Goal: Task Accomplishment & Management: Complete application form

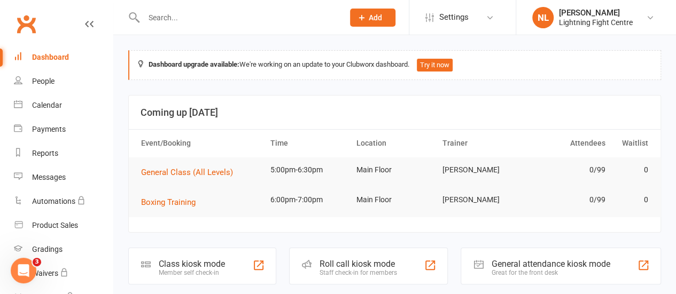
click at [219, 266] on div "Class kiosk mode" at bounding box center [192, 264] width 66 height 10
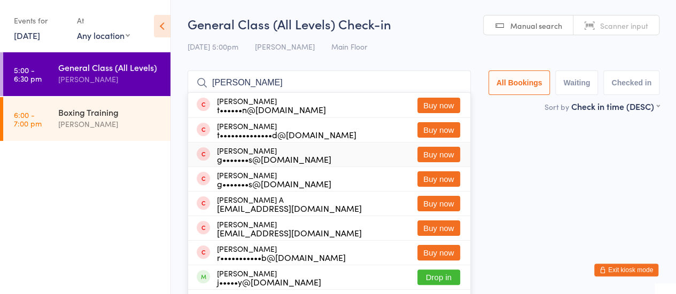
type input "[PERSON_NAME]"
click at [433, 154] on button "Buy now" at bounding box center [438, 154] width 43 height 15
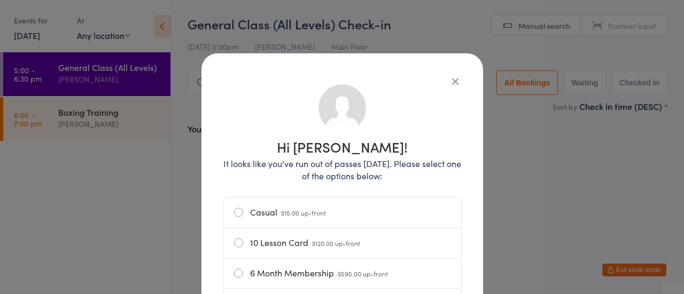
click at [260, 216] on label "Casual $15.00 up-front" at bounding box center [342, 213] width 216 height 30
click at [0, 0] on input "Casual $15.00 up-front" at bounding box center [0, 0] width 0 height 0
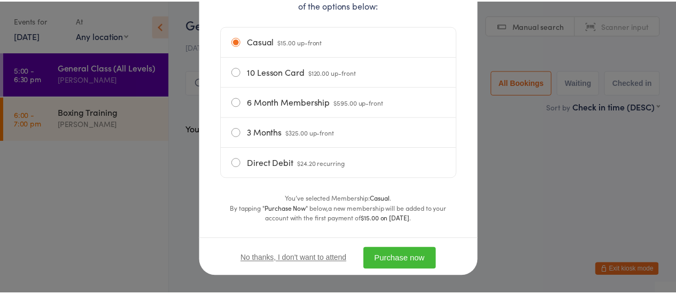
scroll to position [182, 0]
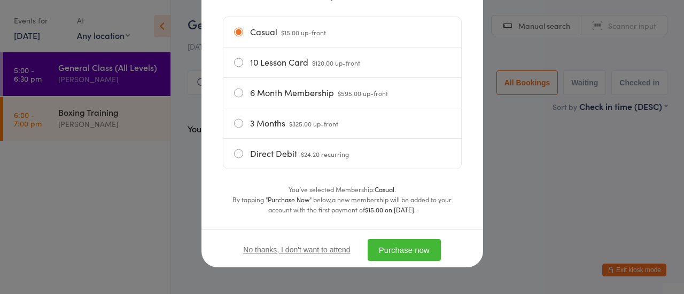
click at [387, 245] on button "Purchase now" at bounding box center [404, 250] width 73 height 22
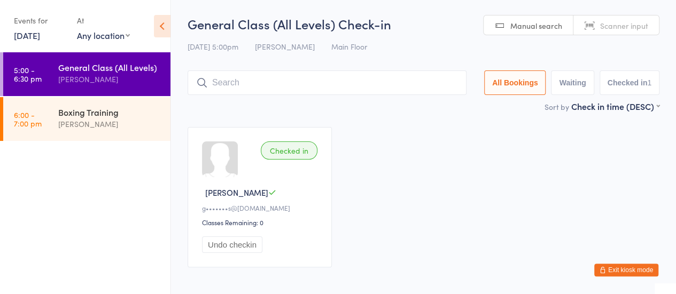
click at [296, 88] on input "search" at bounding box center [327, 83] width 279 height 25
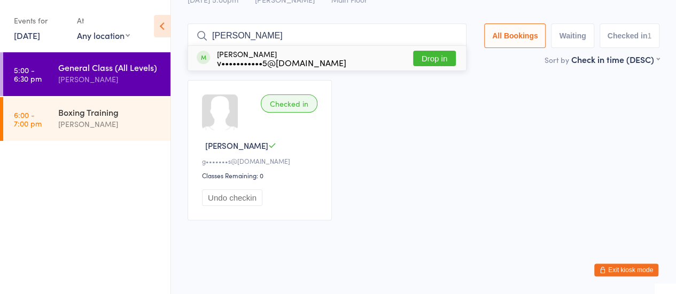
type input "victor"
click at [428, 55] on button "Drop in" at bounding box center [434, 58] width 43 height 15
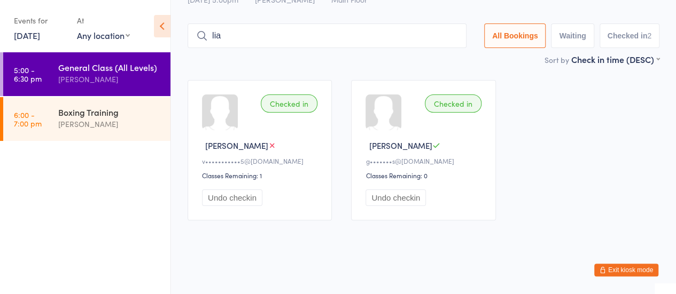
type input "liam mcnamara"
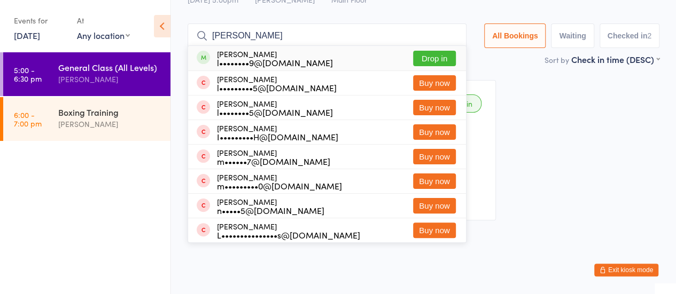
click at [444, 56] on button "Drop in" at bounding box center [434, 58] width 43 height 15
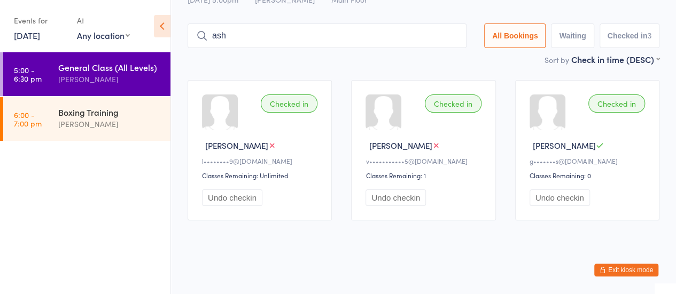
type input "ashley okennedy"
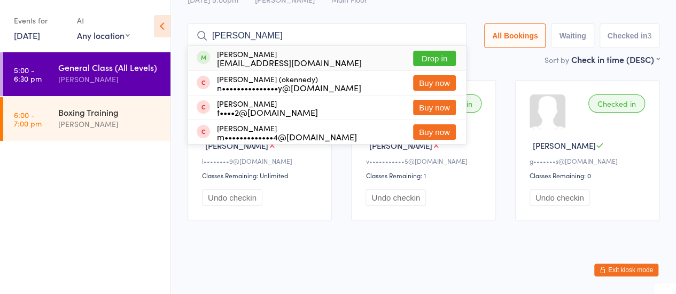
click at [427, 57] on button "Drop in" at bounding box center [434, 58] width 43 height 15
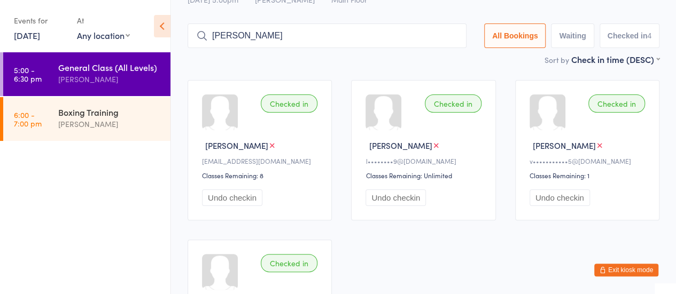
type input "shane van florestein"
click at [344, 34] on input "shane van florestein" at bounding box center [327, 36] width 279 height 25
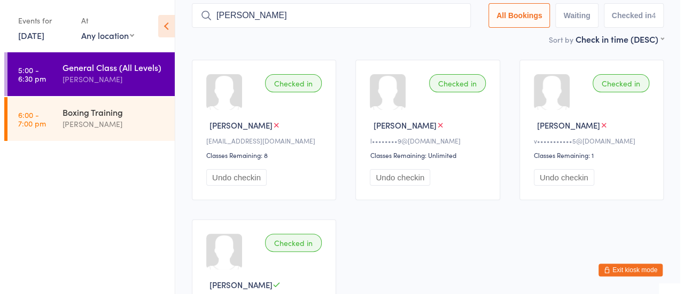
scroll to position [71, 0]
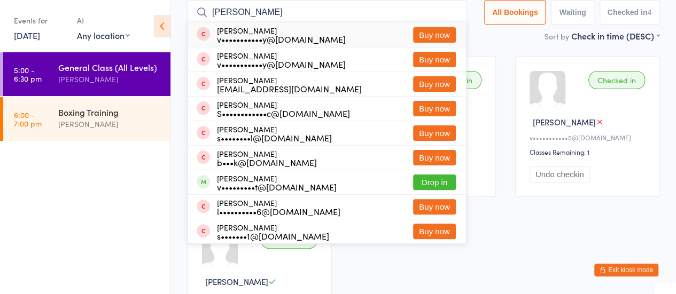
click at [428, 34] on button "Buy now" at bounding box center [434, 34] width 43 height 15
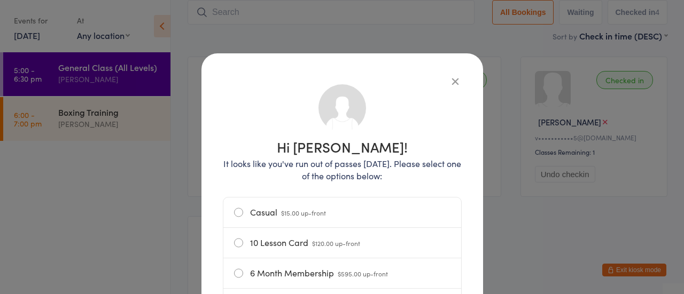
scroll to position [15, 0]
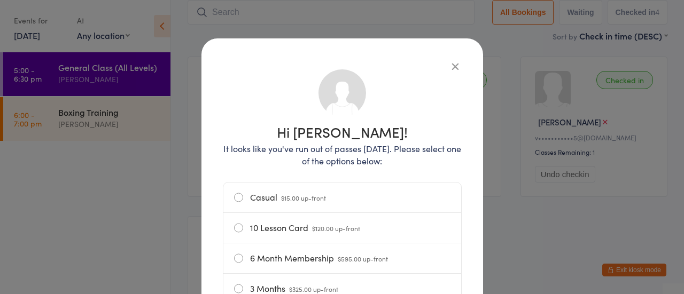
click at [297, 231] on label "10 Lesson Card $120.00 up-front" at bounding box center [342, 228] width 216 height 30
click at [0, 0] on input "10 Lesson Card $120.00 up-front" at bounding box center [0, 0] width 0 height 0
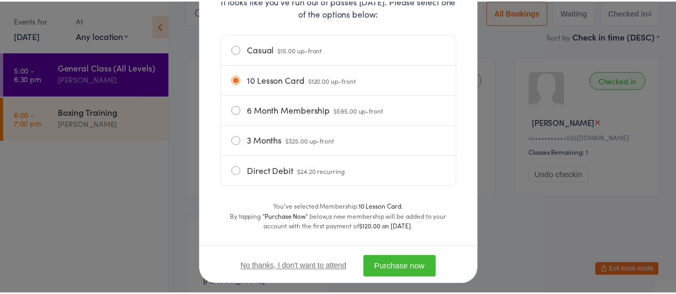
scroll to position [176, 0]
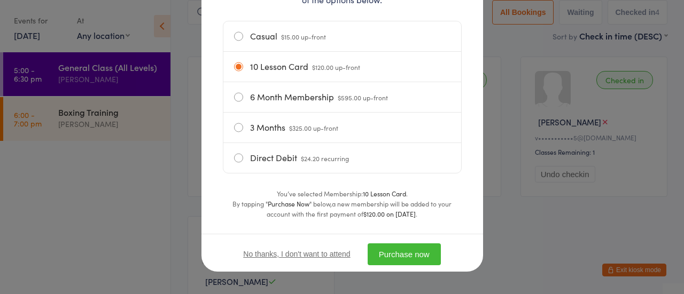
click at [389, 253] on button "Purchase now" at bounding box center [404, 255] width 73 height 22
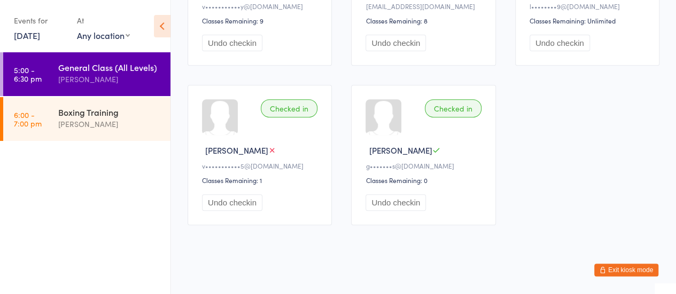
scroll to position [0, 0]
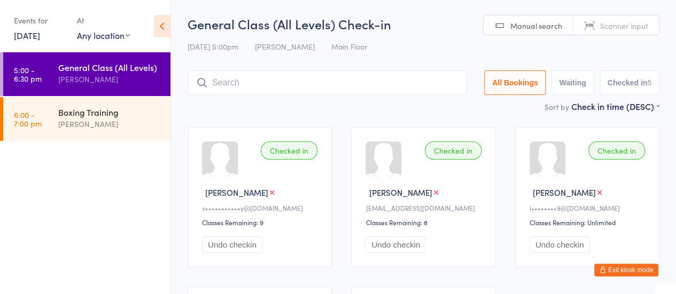
click at [243, 87] on input "search" at bounding box center [327, 83] width 279 height 25
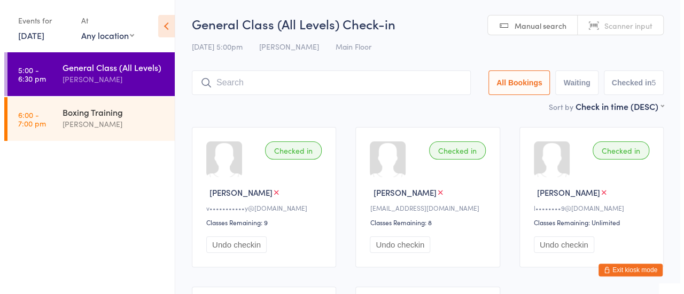
scroll to position [16, 0]
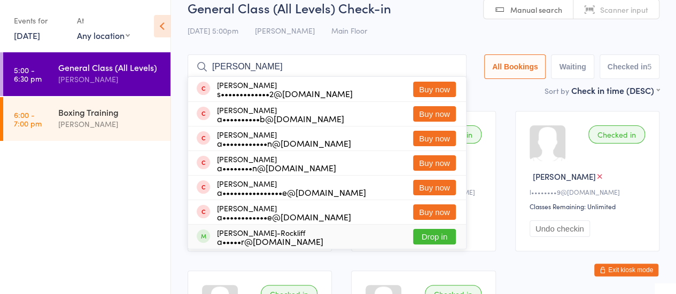
type input "adam"
click at [436, 237] on button "Drop in" at bounding box center [434, 236] width 43 height 15
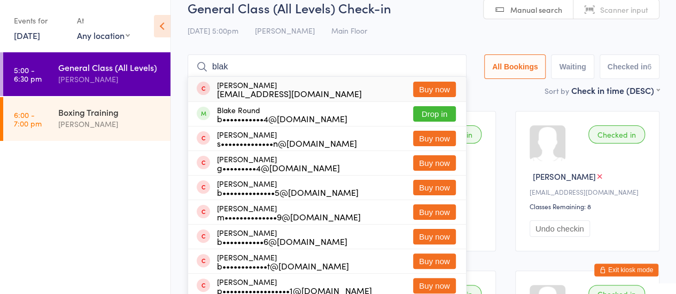
type input "blak"
click at [420, 210] on button "Buy now" at bounding box center [434, 212] width 43 height 15
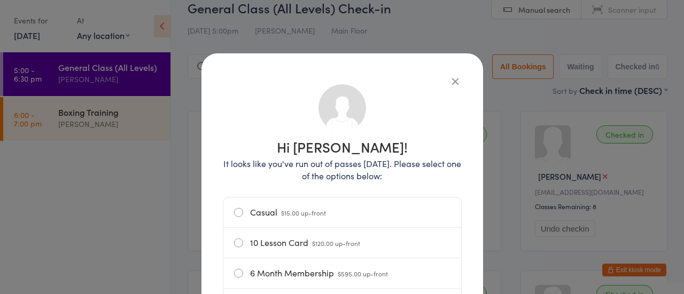
click at [281, 208] on label "Casual $15.00 up-front" at bounding box center [342, 213] width 216 height 30
click at [0, 0] on input "Casual $15.00 up-front" at bounding box center [0, 0] width 0 height 0
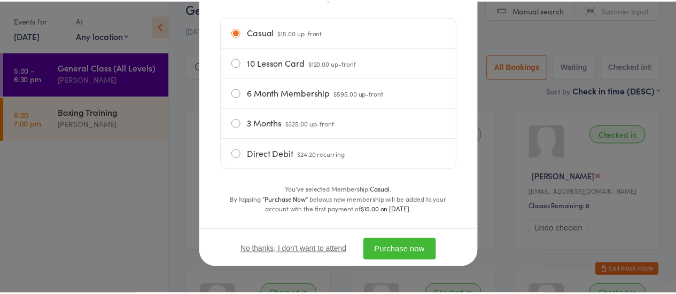
scroll to position [182, 0]
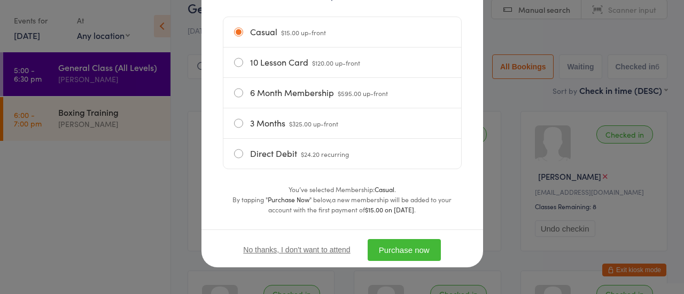
click at [378, 249] on button "Purchase now" at bounding box center [404, 250] width 73 height 22
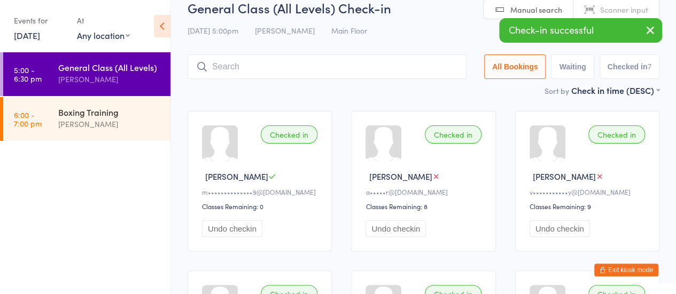
click at [228, 60] on input "search" at bounding box center [327, 67] width 279 height 25
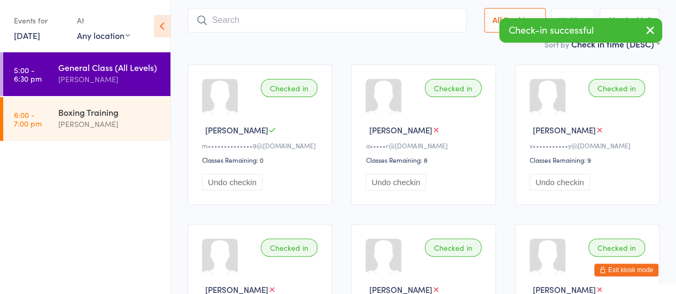
scroll to position [71, 0]
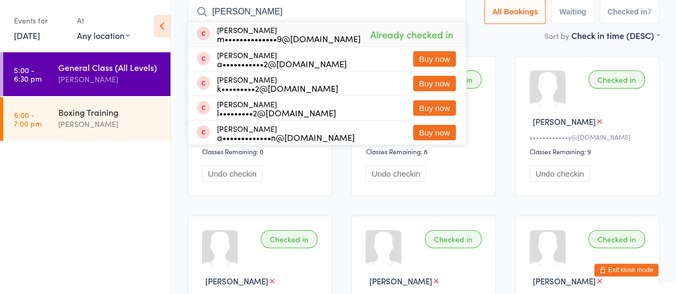
drag, startPoint x: 450, startPoint y: 11, endPoint x: 499, endPoint y: 36, distance: 54.5
click at [499, 36] on main "General Class (All Levels) Check-in 15 Sep 5:00pm Nick Lundh Main Floor Manual …" at bounding box center [424, 235] width 472 height 582
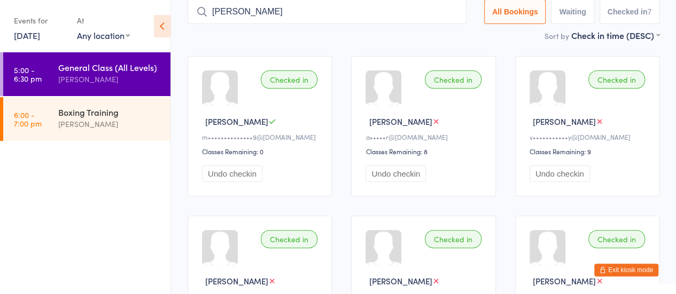
type input "fairley"
click at [499, 36] on div "Sort by Check in time (DESC) First name (ASC) First name (DESC) Last name (ASC)…" at bounding box center [424, 35] width 472 height 12
click at [449, 13] on input "fairley" at bounding box center [327, 11] width 279 height 25
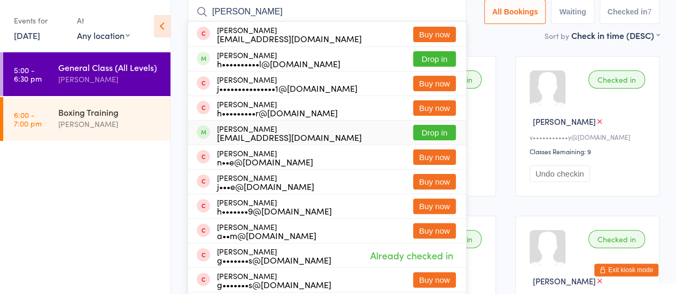
type input "harrison"
click at [423, 131] on button "Drop in" at bounding box center [434, 132] width 43 height 15
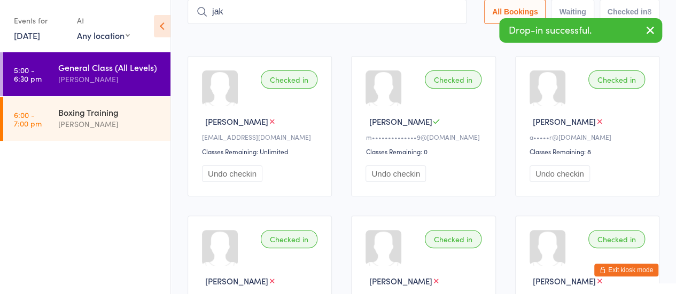
type input "jake"
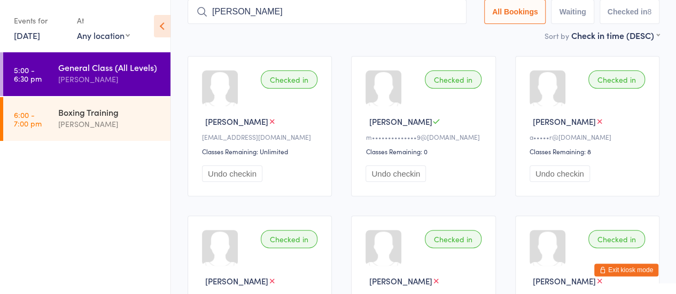
click at [299, 16] on input "jake" at bounding box center [327, 11] width 279 height 25
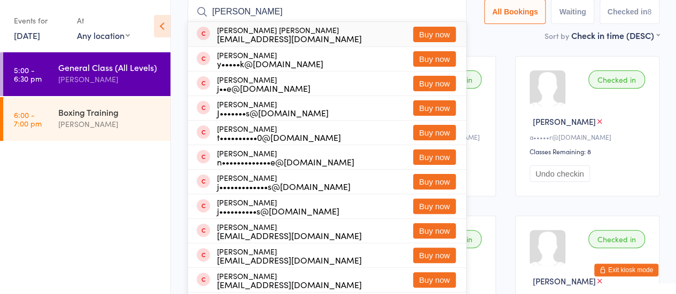
click at [448, 11] on input "jake" at bounding box center [327, 11] width 279 height 25
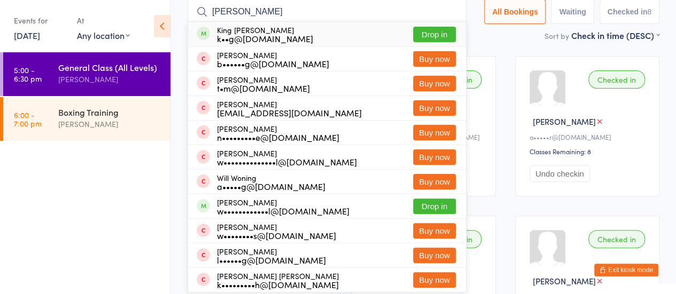
type input "king wes"
click at [432, 36] on button "Drop in" at bounding box center [434, 34] width 43 height 15
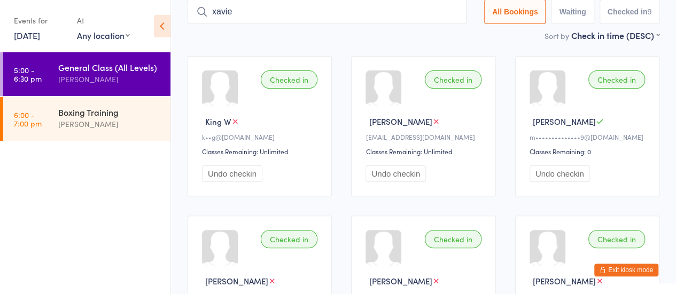
type input "xavier"
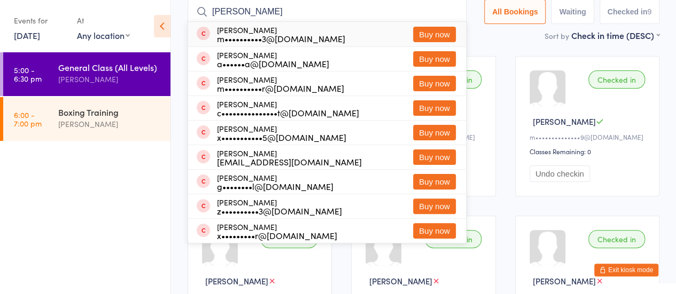
click at [451, 12] on input "xavier" at bounding box center [327, 11] width 279 height 25
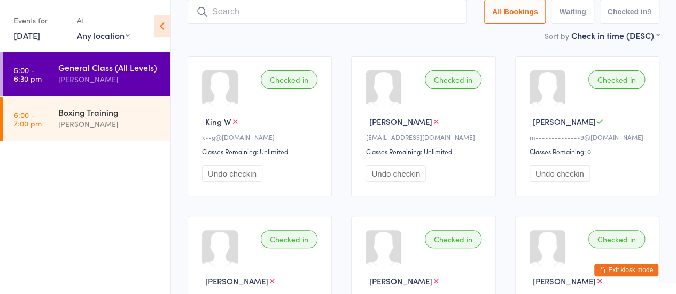
click at [609, 272] on button "Exit kiosk mode" at bounding box center [626, 270] width 64 height 13
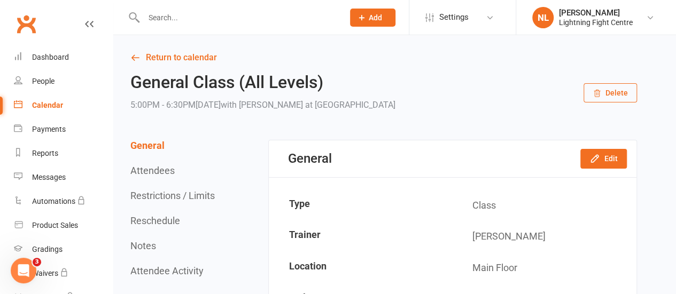
click at [369, 15] on span "Add" at bounding box center [375, 17] width 13 height 9
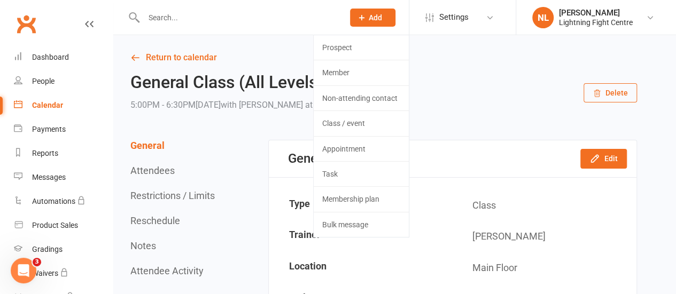
click at [0, 213] on li "Automations" at bounding box center [56, 202] width 113 height 24
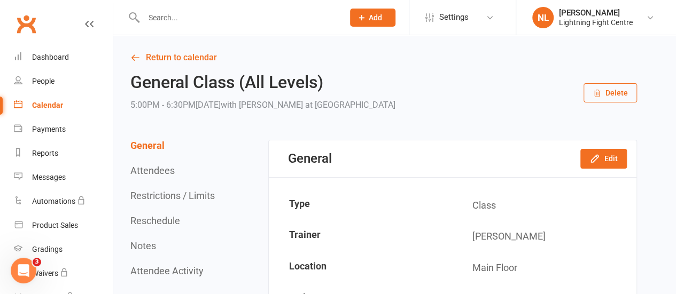
click at [382, 12] on button "Add" at bounding box center [372, 18] width 45 height 18
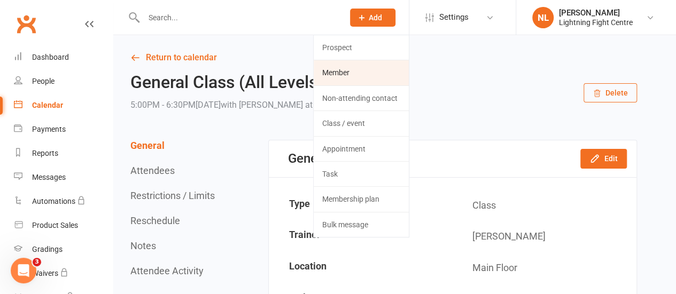
click at [347, 69] on link "Member" at bounding box center [361, 72] width 95 height 25
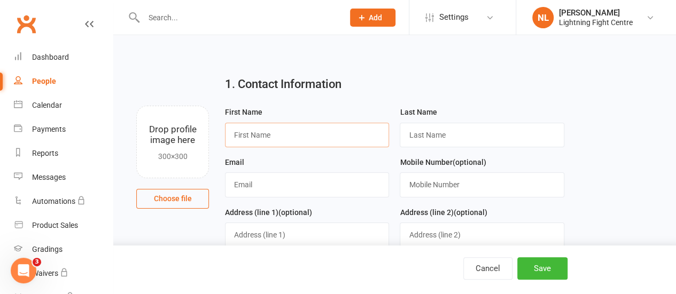
click at [282, 138] on input "text" at bounding box center [307, 135] width 164 height 25
type input "[PERSON_NAME]"
click at [423, 136] on input "text" at bounding box center [482, 135] width 164 height 25
type input "Cook"
click at [314, 185] on input "text" at bounding box center [307, 185] width 164 height 25
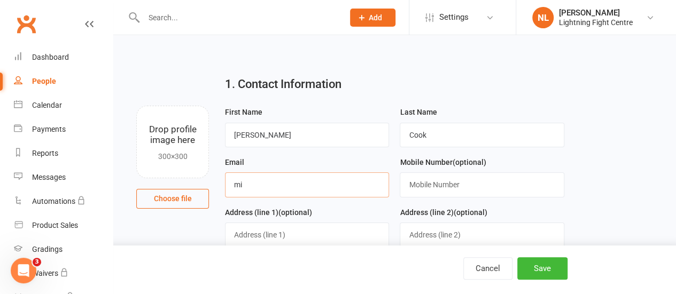
type input "m"
type input "[EMAIL_ADDRESS][DOMAIN_NAME]"
click at [416, 181] on input "text" at bounding box center [482, 185] width 164 height 25
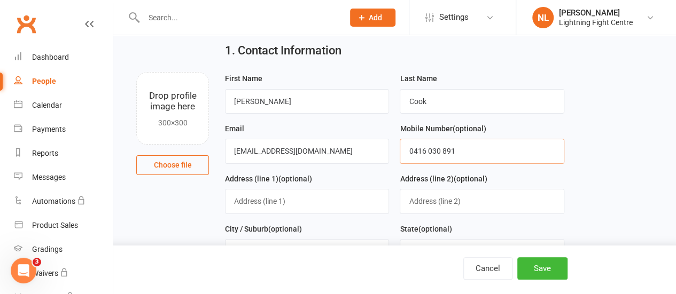
scroll to position [39, 0]
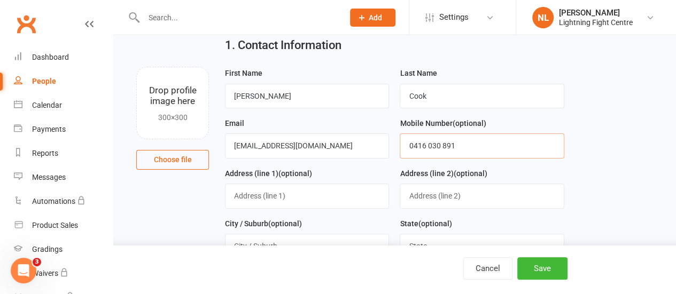
type input "0416 030 891"
click at [296, 196] on input "text" at bounding box center [307, 196] width 164 height 25
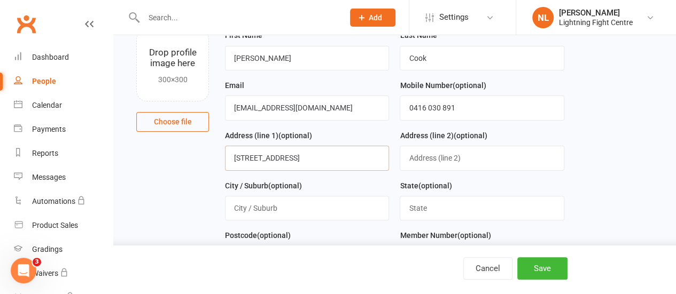
scroll to position [79, 0]
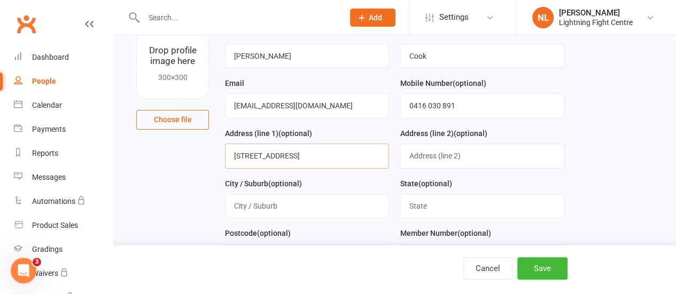
type input "[STREET_ADDRESS]"
click at [305, 198] on input "text" at bounding box center [307, 206] width 164 height 25
type input "Mooroolbark"
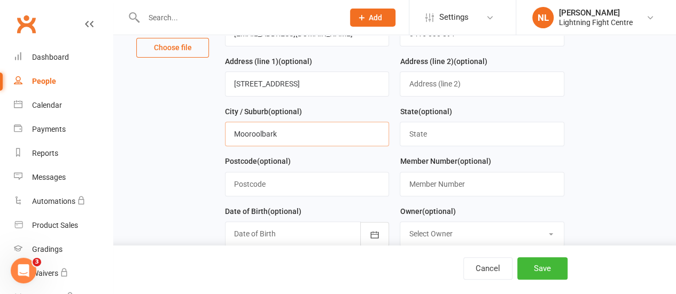
scroll to position [163, 0]
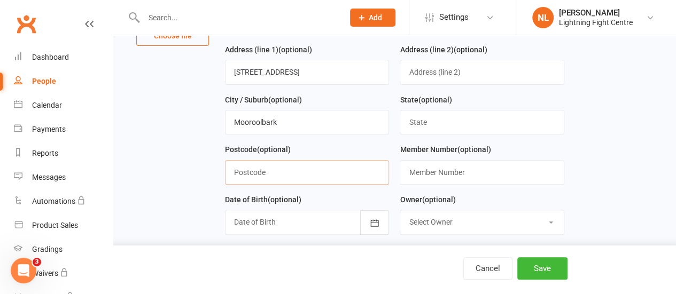
click at [292, 163] on input "text" at bounding box center [307, 172] width 164 height 25
type input "3138"
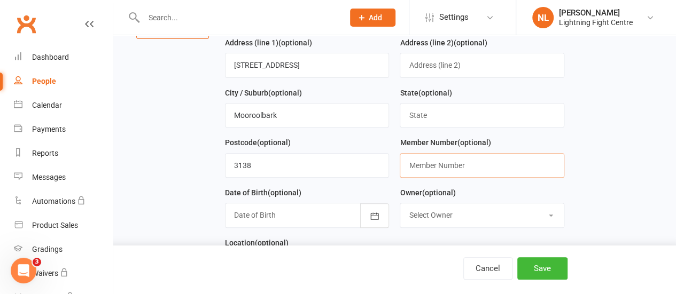
scroll to position [170, 0]
drag, startPoint x: 455, startPoint y: 171, endPoint x: 308, endPoint y: 213, distance: 152.9
click at [308, 213] on div at bounding box center [307, 215] width 164 height 25
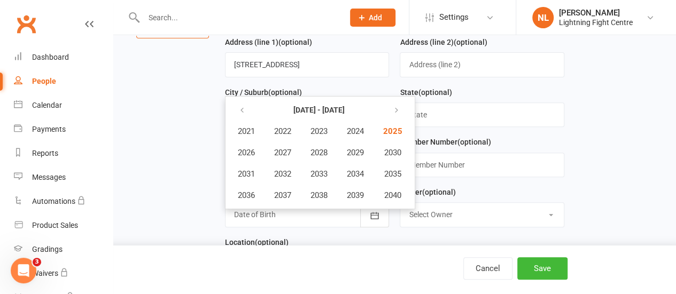
click at [308, 213] on div at bounding box center [307, 215] width 164 height 25
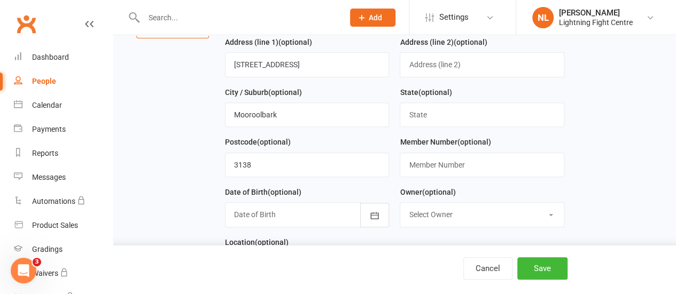
click at [353, 206] on div at bounding box center [307, 215] width 164 height 25
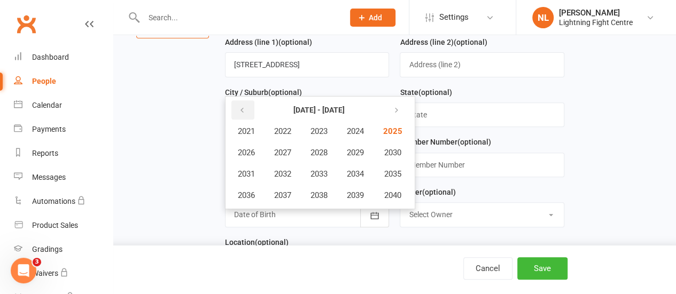
click at [241, 106] on icon "button" at bounding box center [241, 110] width 7 height 9
click at [288, 165] on button "2012" at bounding box center [282, 174] width 35 height 20
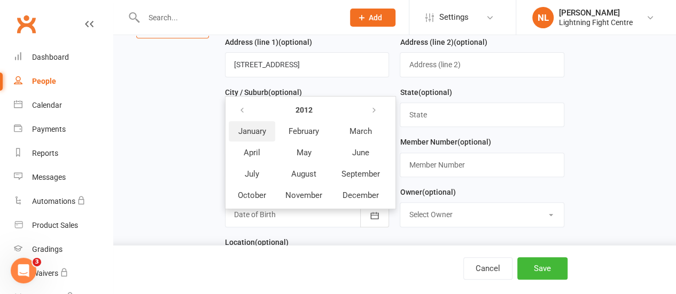
click at [250, 134] on button "January" at bounding box center [252, 131] width 46 height 20
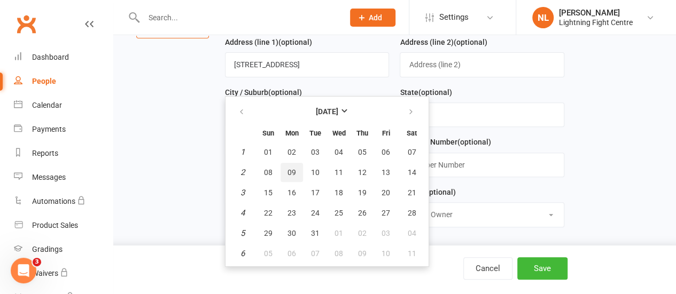
click at [293, 170] on span "09" at bounding box center [292, 172] width 9 height 9
type input "[DATE]"
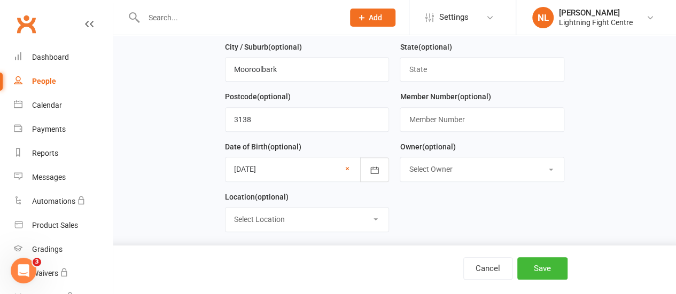
scroll to position [222, 0]
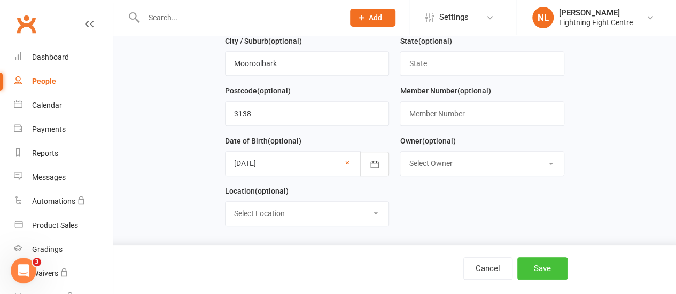
click at [538, 273] on button "Save" at bounding box center [542, 269] width 50 height 22
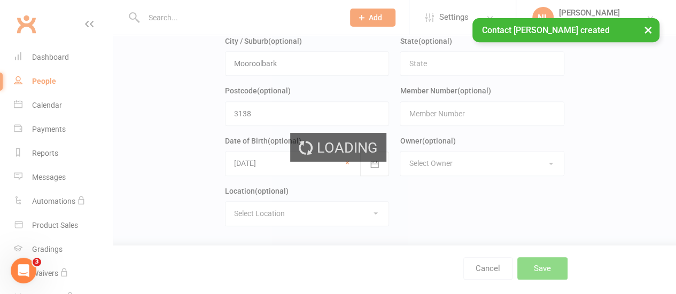
scroll to position [0, 0]
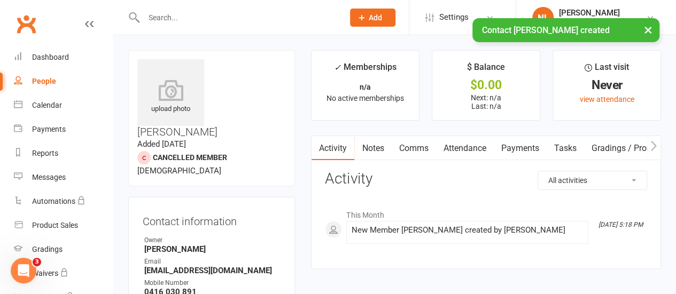
click at [362, 9] on button "Add" at bounding box center [372, 18] width 45 height 18
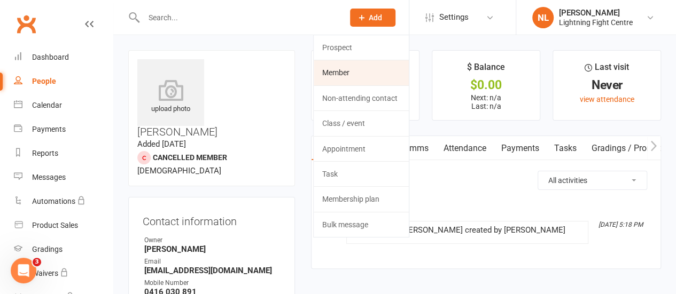
click at [360, 73] on link "Member" at bounding box center [361, 72] width 95 height 25
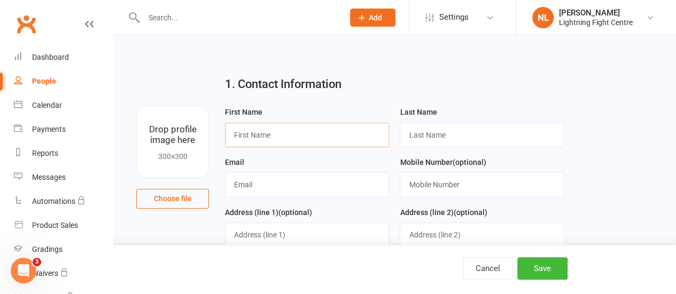
click at [262, 134] on input "text" at bounding box center [307, 135] width 164 height 25
type input "l"
type input "Lachlan"
click at [407, 135] on input "text" at bounding box center [482, 135] width 164 height 25
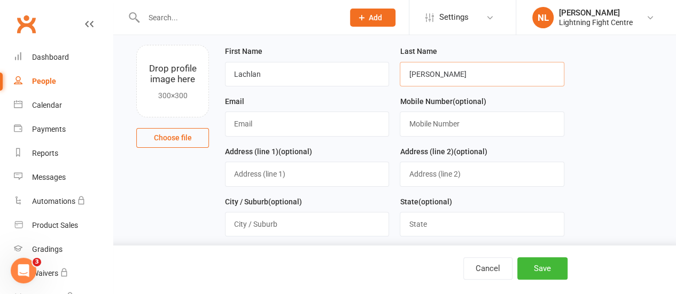
scroll to position [61, 0]
type input "[PERSON_NAME]"
click at [322, 119] on input "text" at bounding box center [307, 123] width 164 height 25
click at [238, 121] on input "Krystalpoviton@" at bounding box center [307, 123] width 164 height 25
click at [297, 126] on input "krystalpoviton@" at bounding box center [307, 123] width 164 height 25
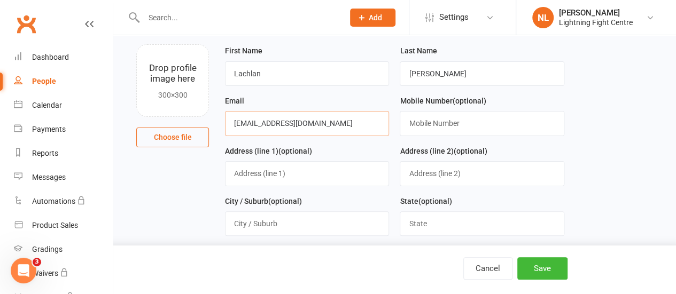
type input "[EMAIL_ADDRESS][DOMAIN_NAME]"
click at [413, 116] on input "text" at bounding box center [482, 123] width 164 height 25
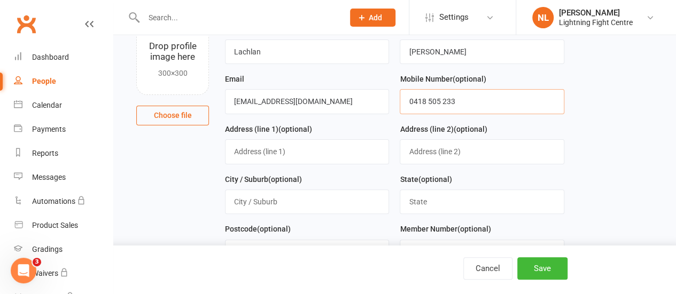
scroll to position [88, 0]
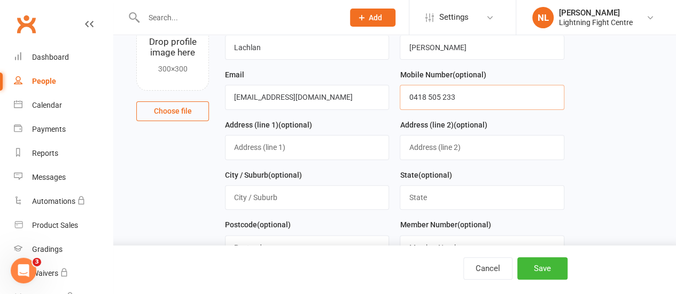
type input "0418 505 233"
click at [311, 136] on input "text" at bounding box center [307, 147] width 164 height 25
type input "[STREET_ADDRESS][PERSON_NAME]"
click at [287, 205] on input "text" at bounding box center [307, 197] width 164 height 25
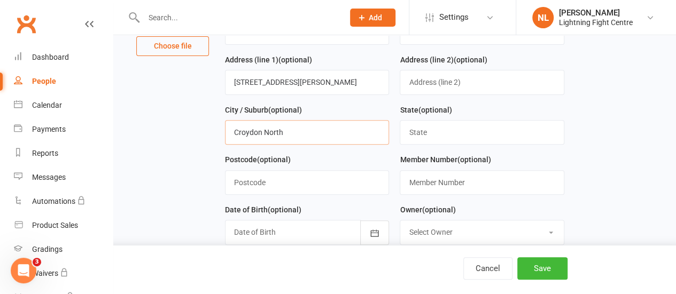
scroll to position [153, 0]
type input "Croydon North"
click at [288, 183] on input "text" at bounding box center [307, 182] width 164 height 25
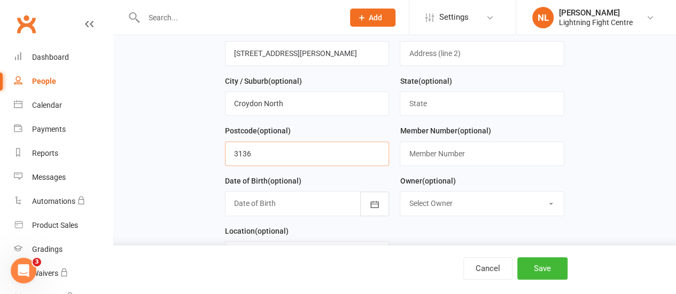
scroll to position [190, 0]
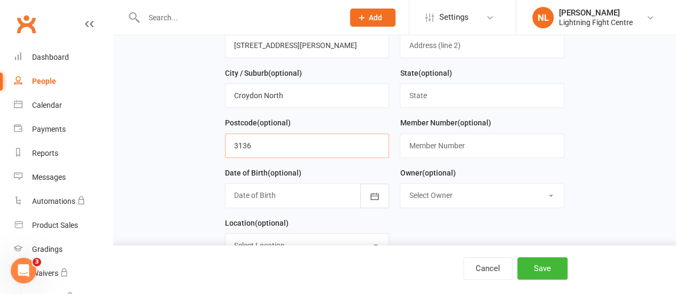
type input "3136"
click at [291, 189] on div at bounding box center [307, 195] width 164 height 25
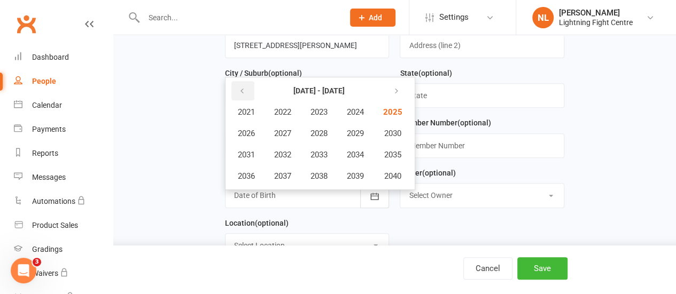
click at [241, 87] on icon "button" at bounding box center [241, 91] width 7 height 9
click at [291, 150] on span "2012" at bounding box center [282, 155] width 17 height 10
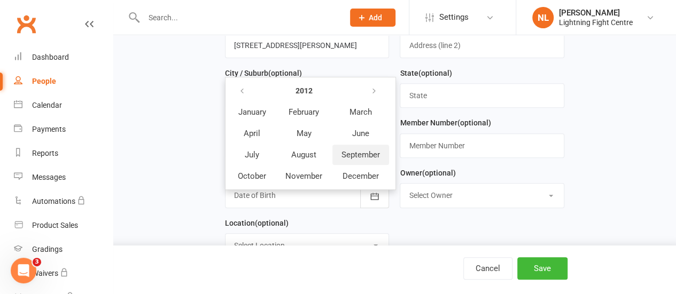
click at [353, 150] on span "September" at bounding box center [361, 155] width 38 height 10
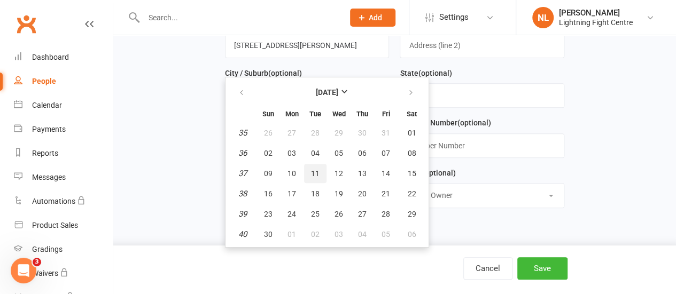
click at [317, 175] on span "11" at bounding box center [315, 173] width 9 height 9
type input "[DATE]"
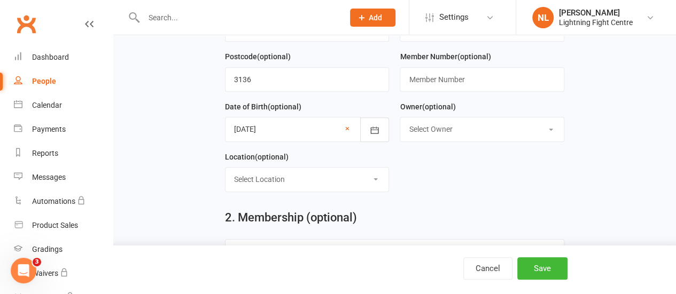
scroll to position [260, 0]
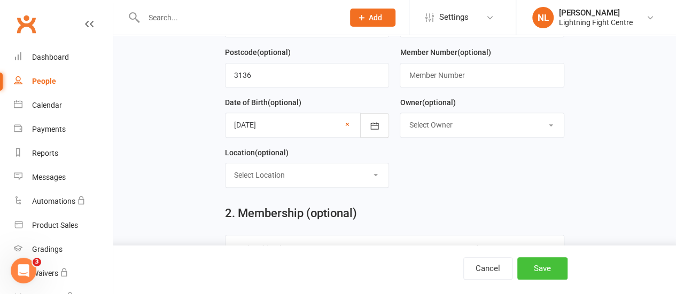
click at [542, 266] on button "Save" at bounding box center [542, 269] width 50 height 22
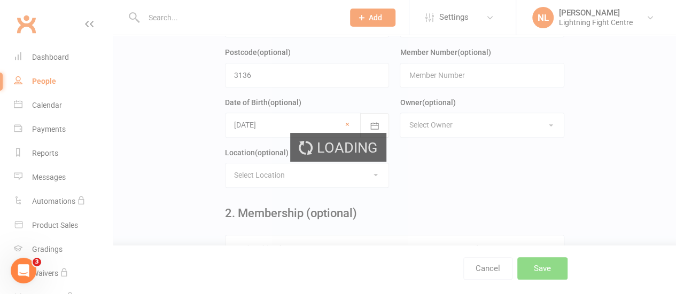
scroll to position [0, 0]
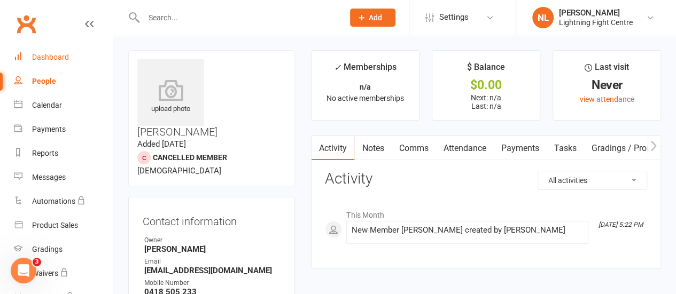
click at [34, 54] on div "Dashboard" at bounding box center [50, 57] width 37 height 9
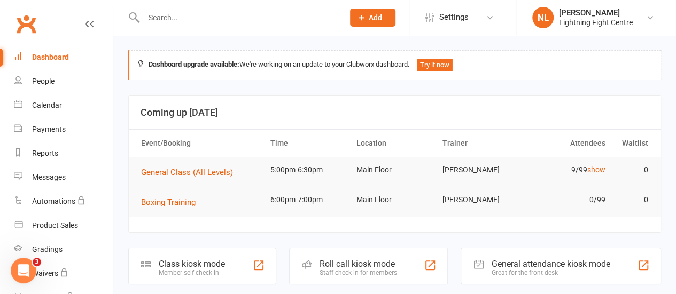
click at [173, 255] on div "Class kiosk mode Member self check-in" at bounding box center [202, 266] width 148 height 37
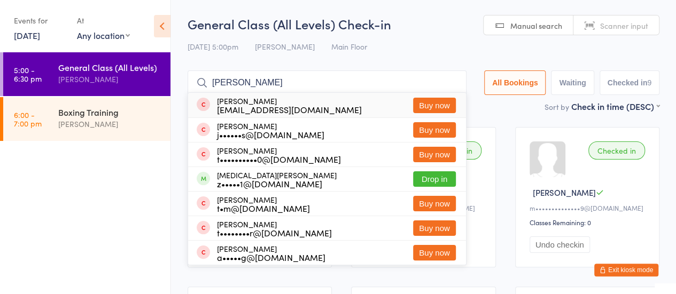
type input "[PERSON_NAME]"
click at [422, 104] on button "Buy now" at bounding box center [434, 105] width 43 height 15
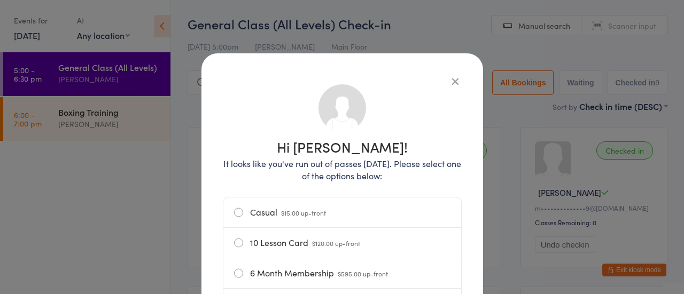
click at [309, 220] on label "Casual $15.00 up-front" at bounding box center [342, 213] width 216 height 30
click at [0, 0] on input "Casual $15.00 up-front" at bounding box center [0, 0] width 0 height 0
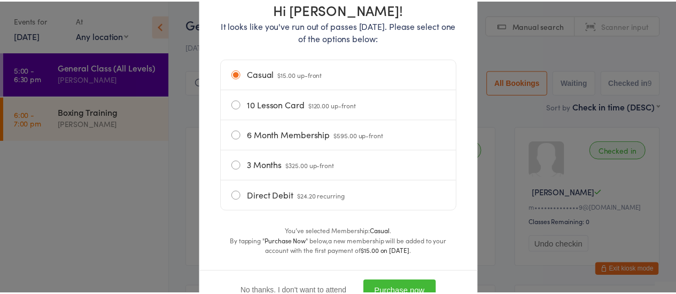
scroll to position [159, 0]
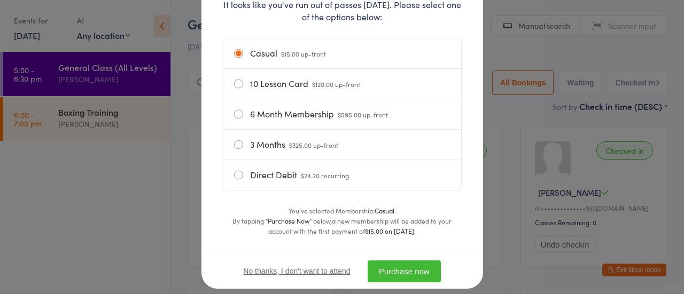
click at [385, 274] on button "Purchase now" at bounding box center [404, 272] width 73 height 22
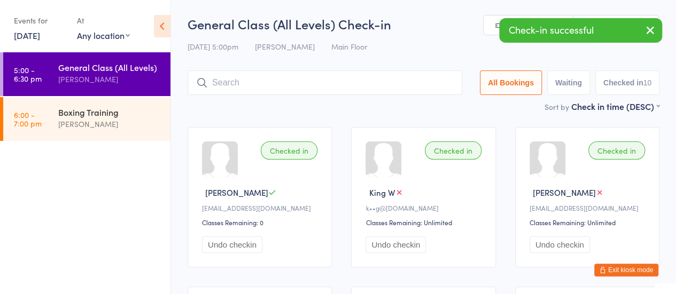
click at [353, 88] on input "search" at bounding box center [325, 83] width 275 height 25
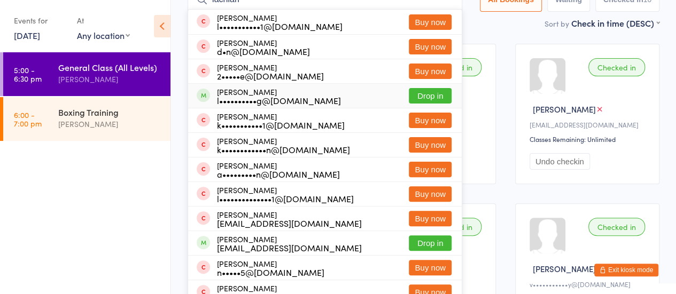
scroll to position [84, 0]
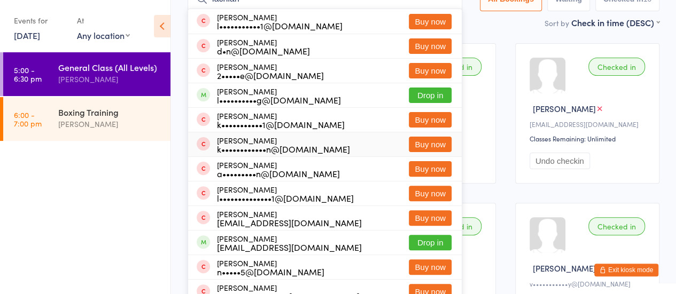
type input "lachlan"
click at [418, 141] on button "Buy now" at bounding box center [430, 144] width 43 height 15
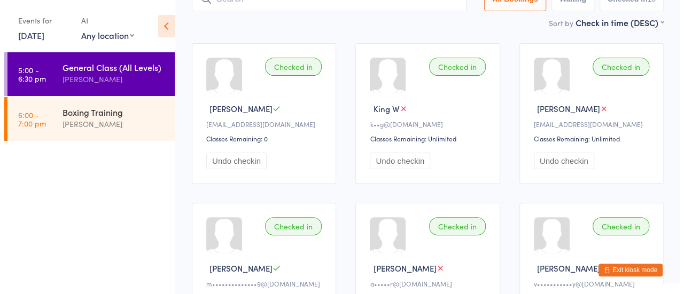
scroll to position [71, 0]
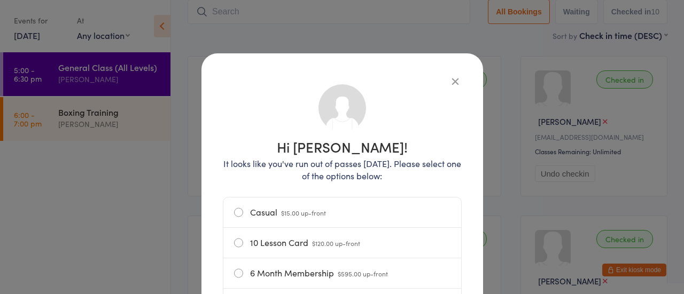
click at [329, 230] on label "10 Lesson Card $120.00 up-front" at bounding box center [342, 243] width 216 height 30
click at [0, 0] on input "10 Lesson Card $120.00 up-front" at bounding box center [0, 0] width 0 height 0
click at [305, 216] on span "$15.00 up-front" at bounding box center [303, 212] width 45 height 9
click at [0, 0] on input "Casual $15.00 up-front" at bounding box center [0, 0] width 0 height 0
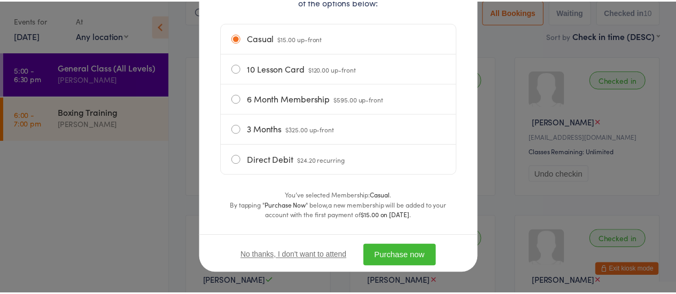
scroll to position [175, 0]
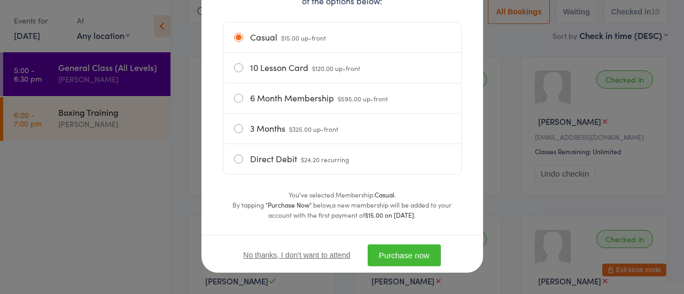
click at [383, 259] on button "Purchase now" at bounding box center [404, 256] width 73 height 22
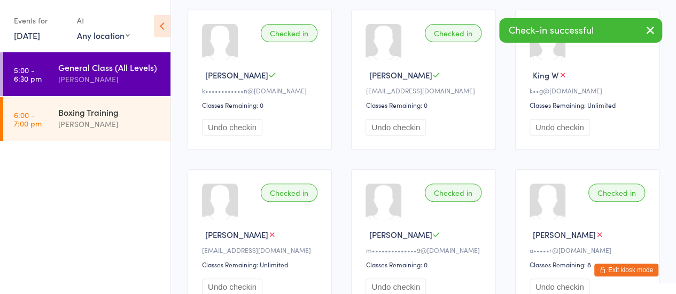
scroll to position [0, 0]
